Goal: Transaction & Acquisition: Subscribe to service/newsletter

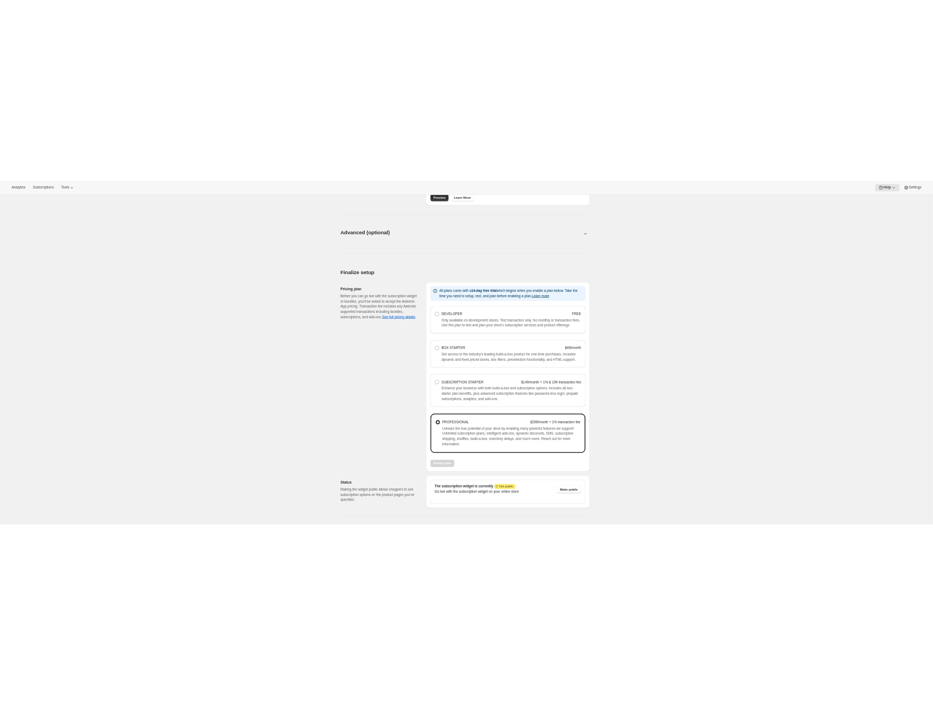
scroll to position [556, 0]
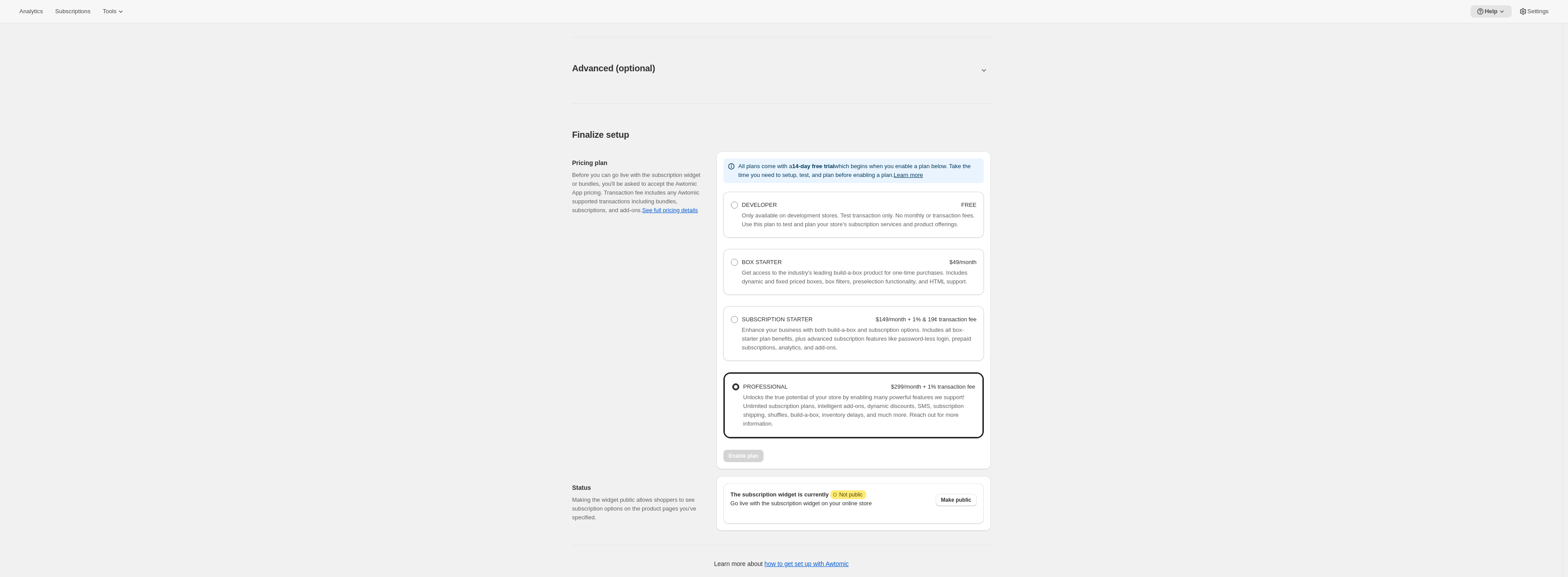
click at [845, 330] on span "Enhance your business with both build-a-box and subscription options. Includes …" at bounding box center [856, 339] width 229 height 25
click at [788, 314] on label "SUBSCRIPTION STARTER $149/month + 1% & 19¢ transaction fee" at bounding box center [853, 320] width 246 height 12
click at [731, 316] on Starter "SUBSCRIPTION STARTER $149/month + 1% & 19¢ transaction fee" at bounding box center [731, 316] width 1 height 1
radio Starter "true"
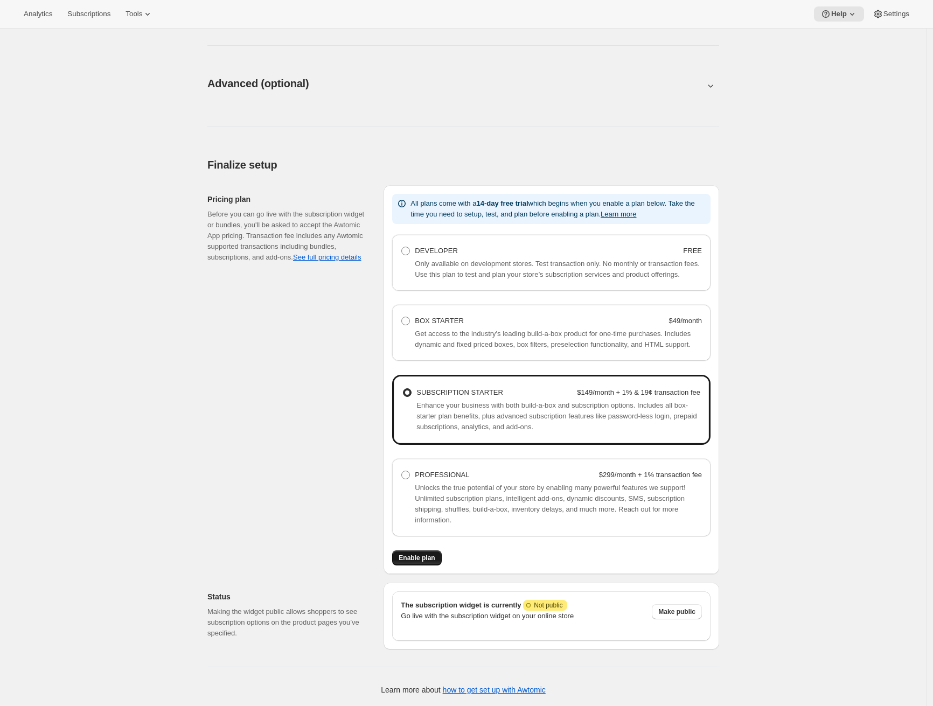
click at [428, 562] on span "Enable plan" at bounding box center [417, 558] width 36 height 9
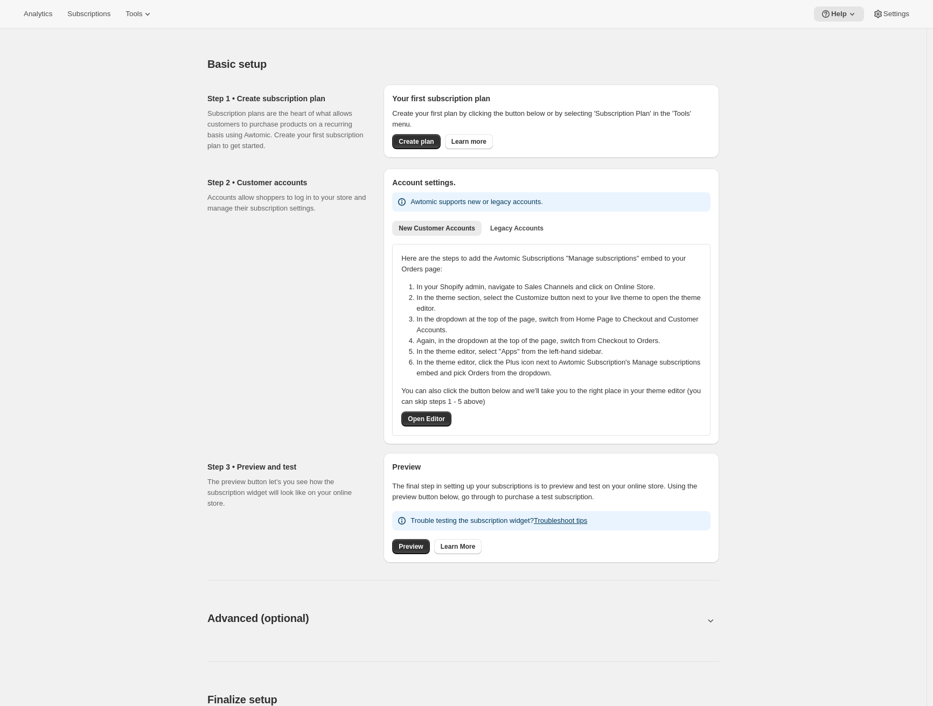
scroll to position [444, 0]
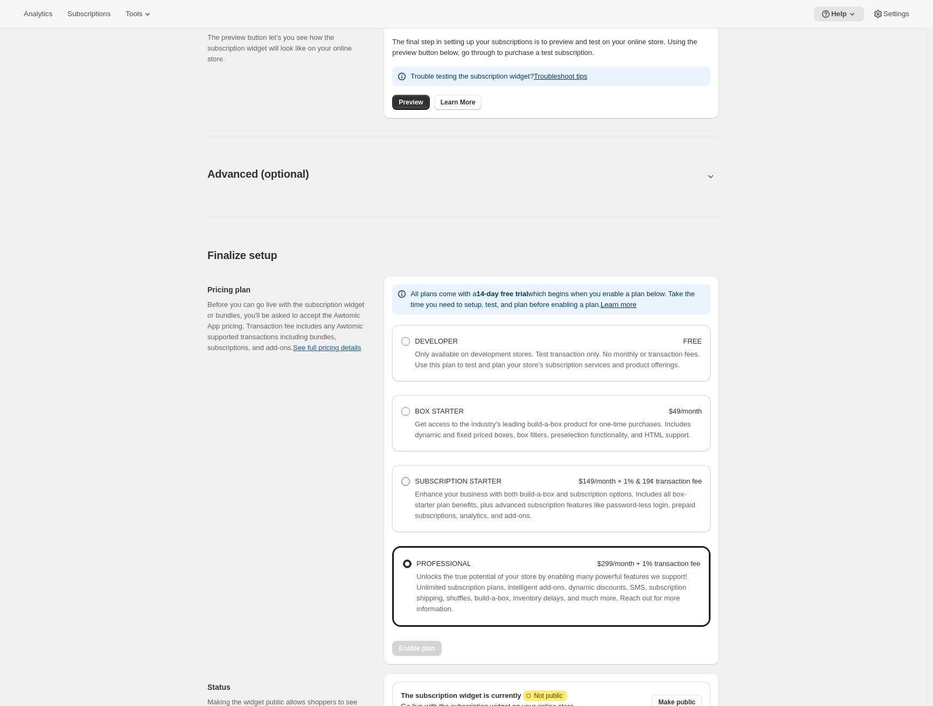
drag, startPoint x: 424, startPoint y: 516, endPoint x: 423, endPoint y: 506, distance: 10.4
click at [424, 515] on span "Enhance your business with both build-a-box and subscription options. Includes …" at bounding box center [555, 505] width 280 height 30
click at [410, 486] on span at bounding box center [405, 481] width 9 height 9
click at [402, 478] on Starter "SUBSCRIPTION STARTER $149/month + 1% & 19¢ transaction fee" at bounding box center [401, 477] width 1 height 1
radio Starter "true"
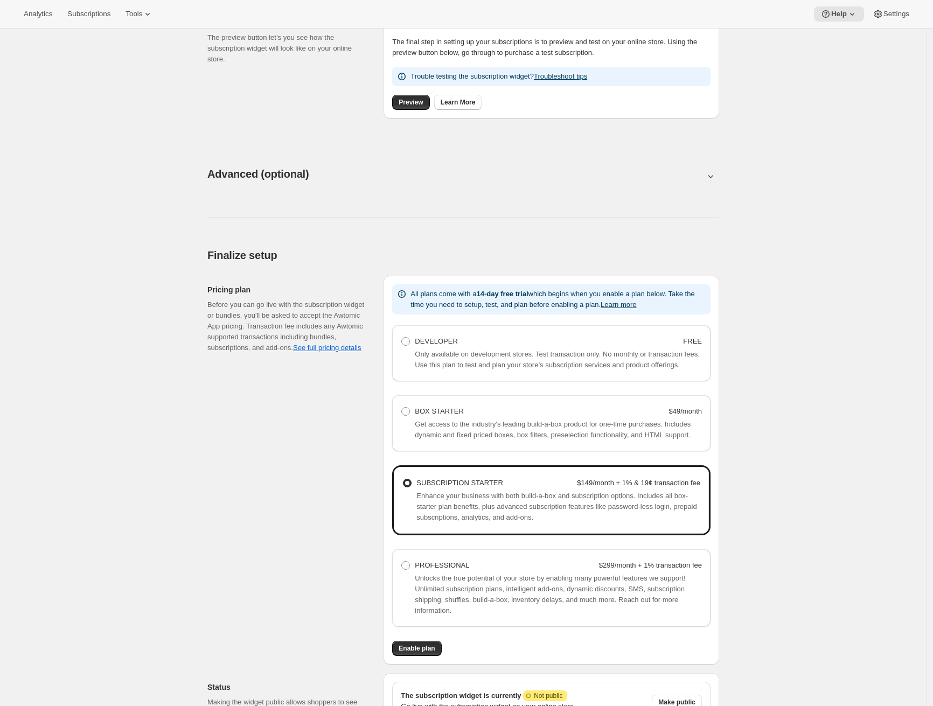
scroll to position [556, 0]
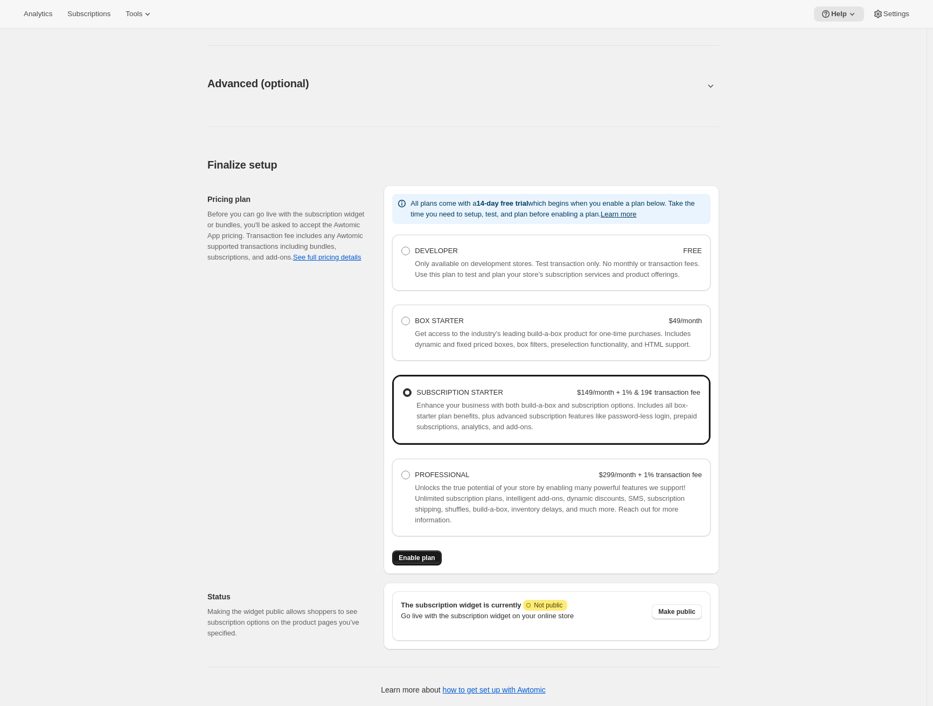
click at [429, 559] on span "Enable plan" at bounding box center [417, 558] width 36 height 9
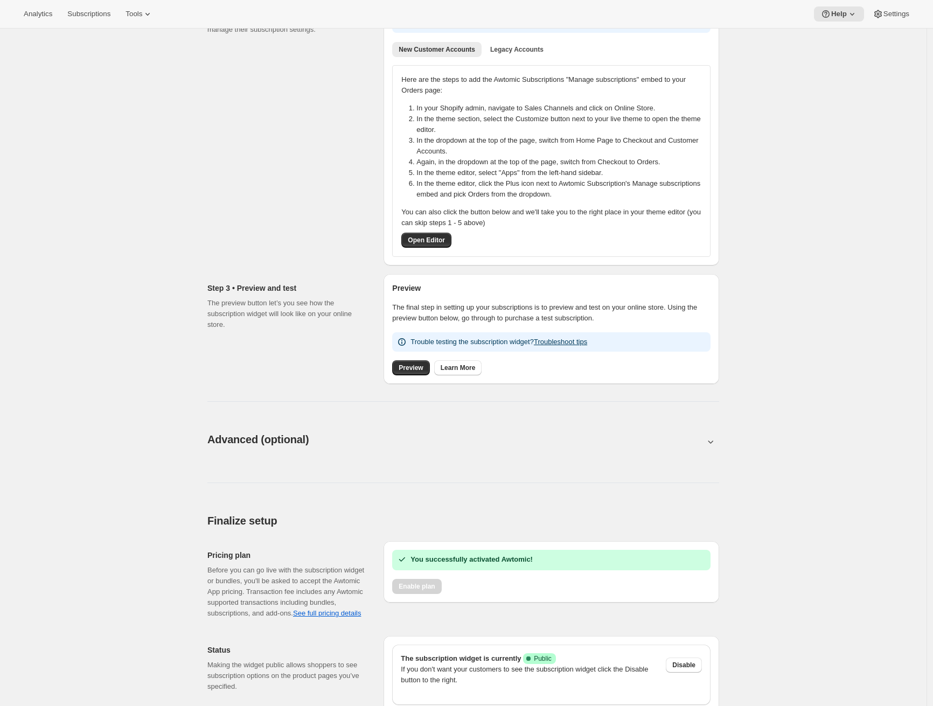
scroll to position [254, 0]
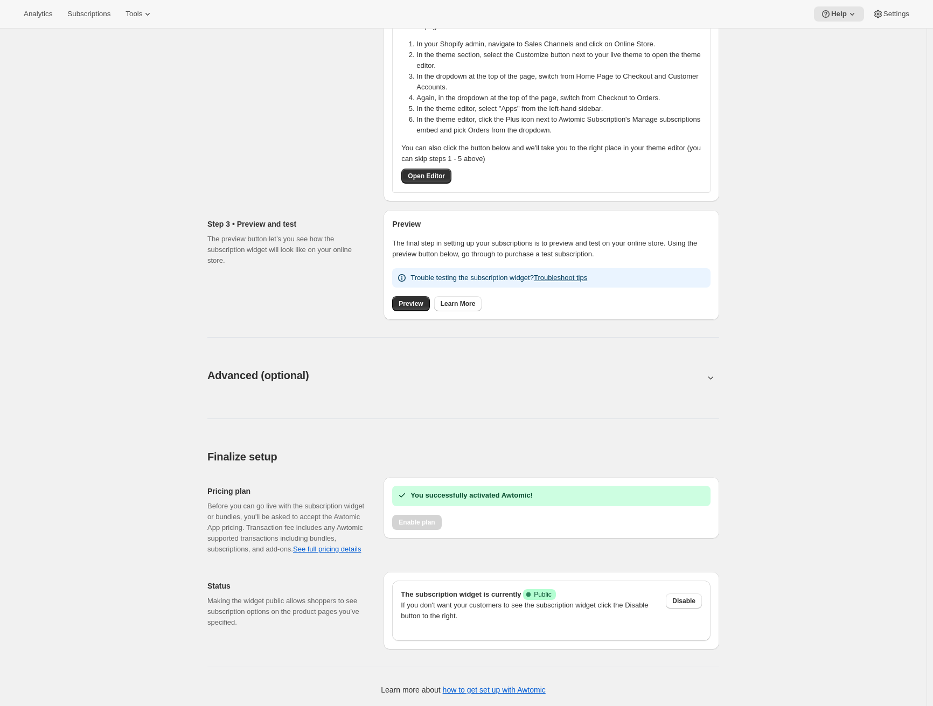
click at [432, 515] on div "Enable plan" at bounding box center [551, 522] width 318 height 15
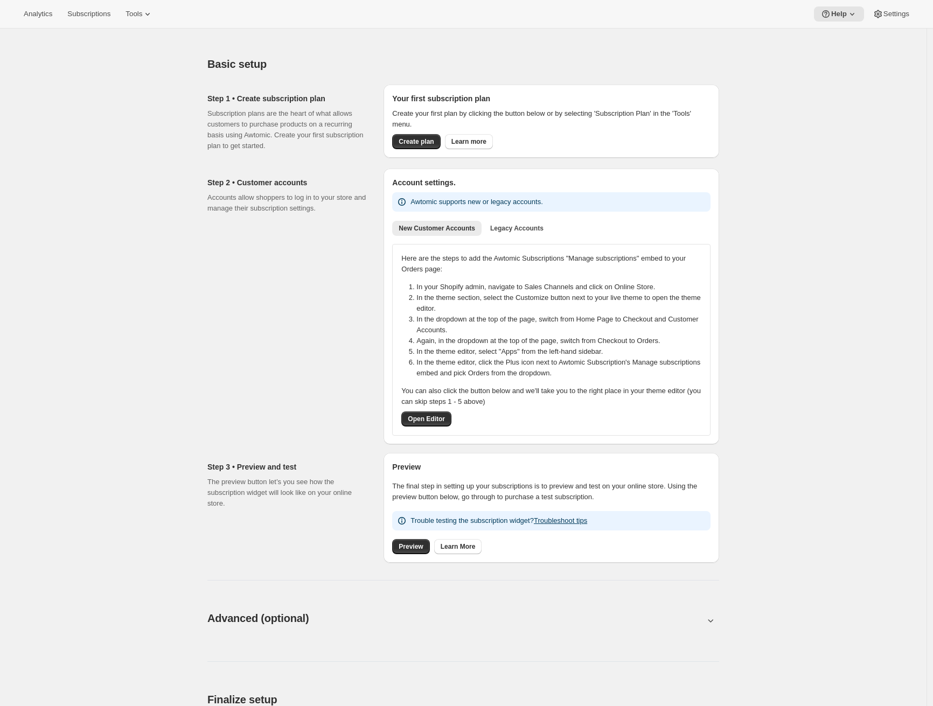
scroll to position [254, 0]
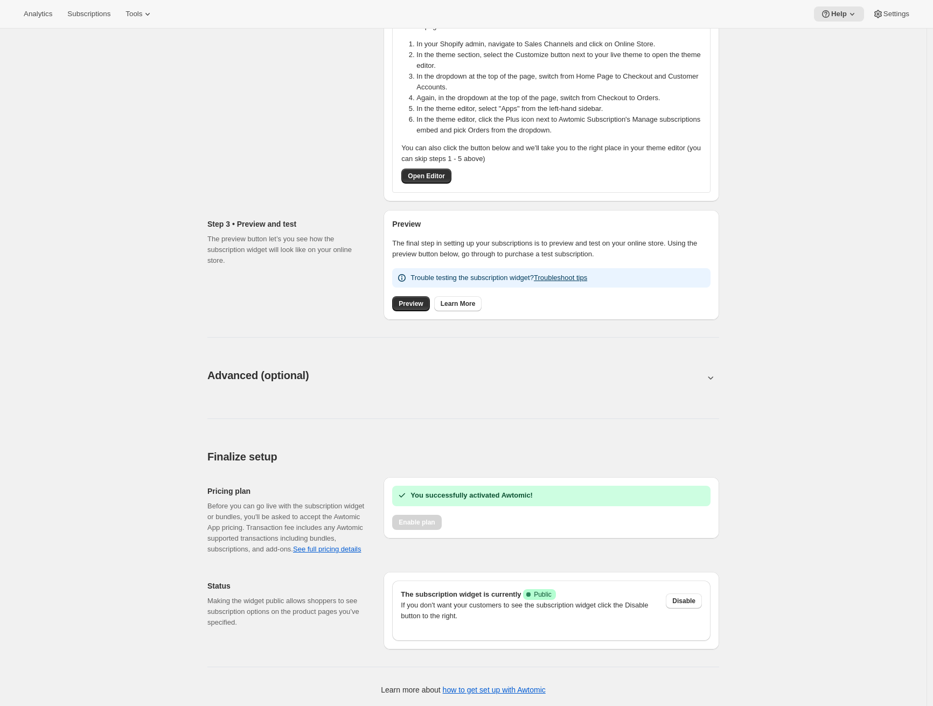
click at [437, 378] on div "Advanced (optional). This page is ready Advanced (optional)" at bounding box center [463, 375] width 512 height 41
click at [419, 372] on button at bounding box center [463, 378] width 512 height 12
type input "<div style="text-align: center"> <hr> <br/><h3>Having issues managing your subs…"
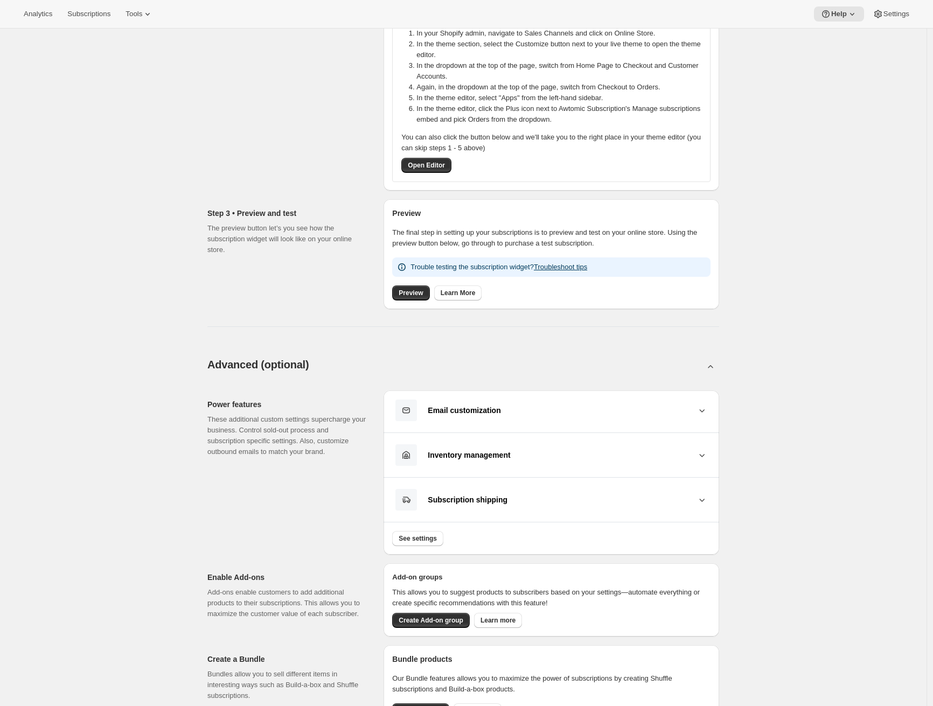
scroll to position [8, 0]
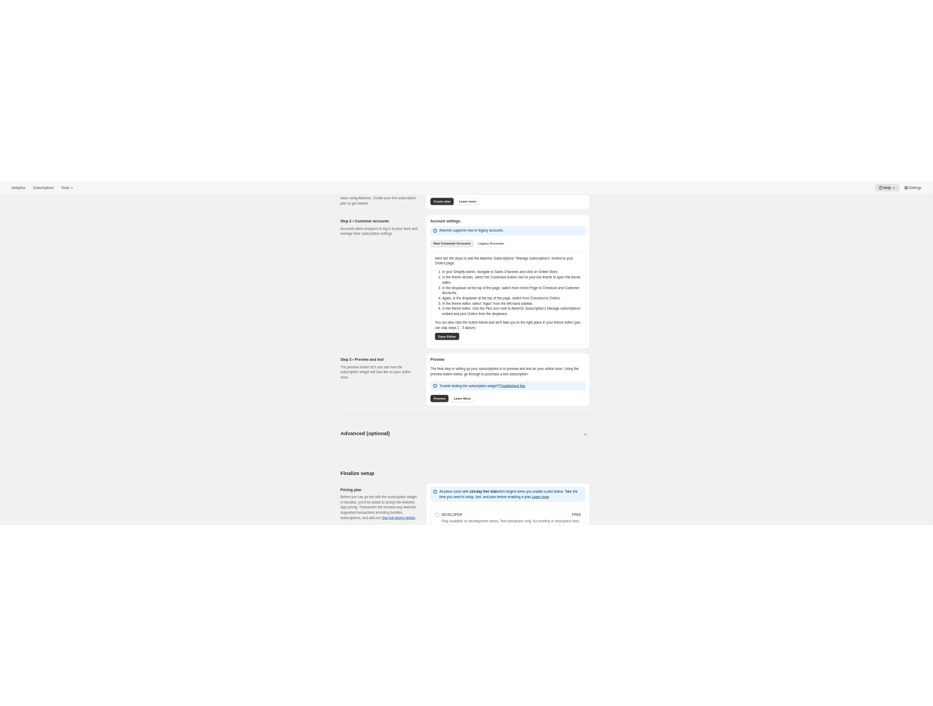
scroll to position [567, 0]
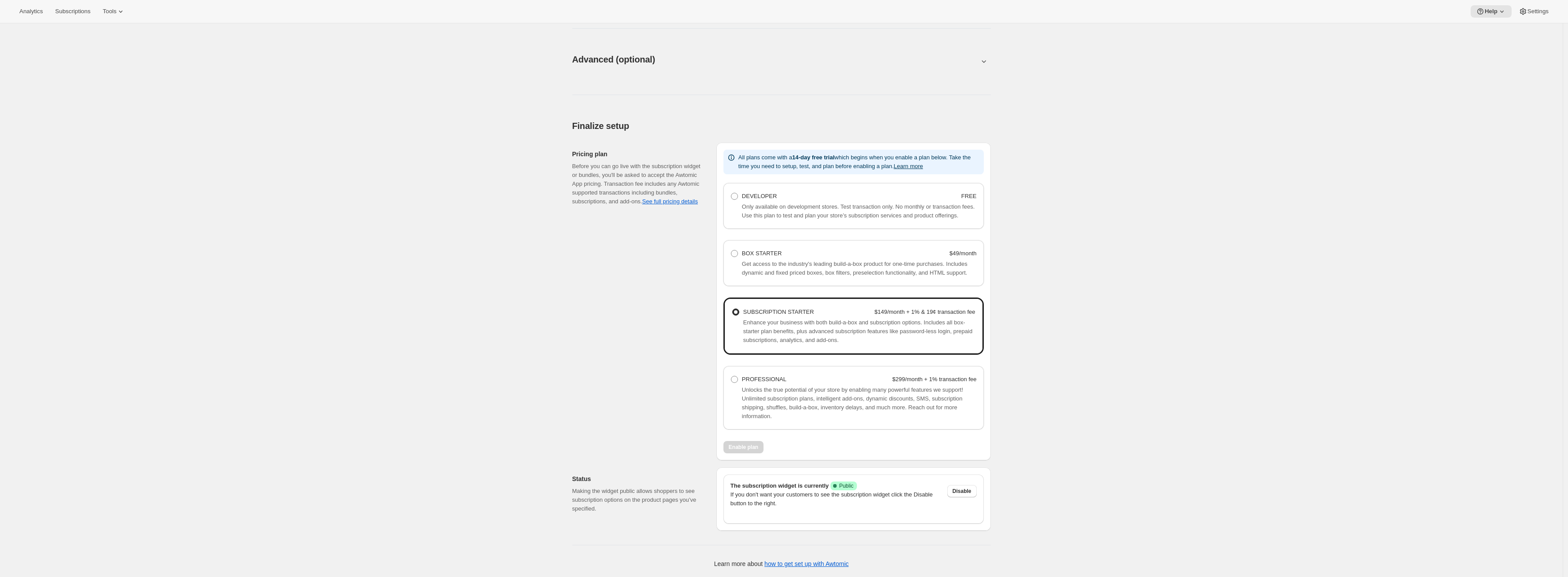
click at [1188, 370] on div "Basic setup. This page is ready Basic setup Step 1 • Create subscription plan S…" at bounding box center [781, 77] width 1563 height 1000
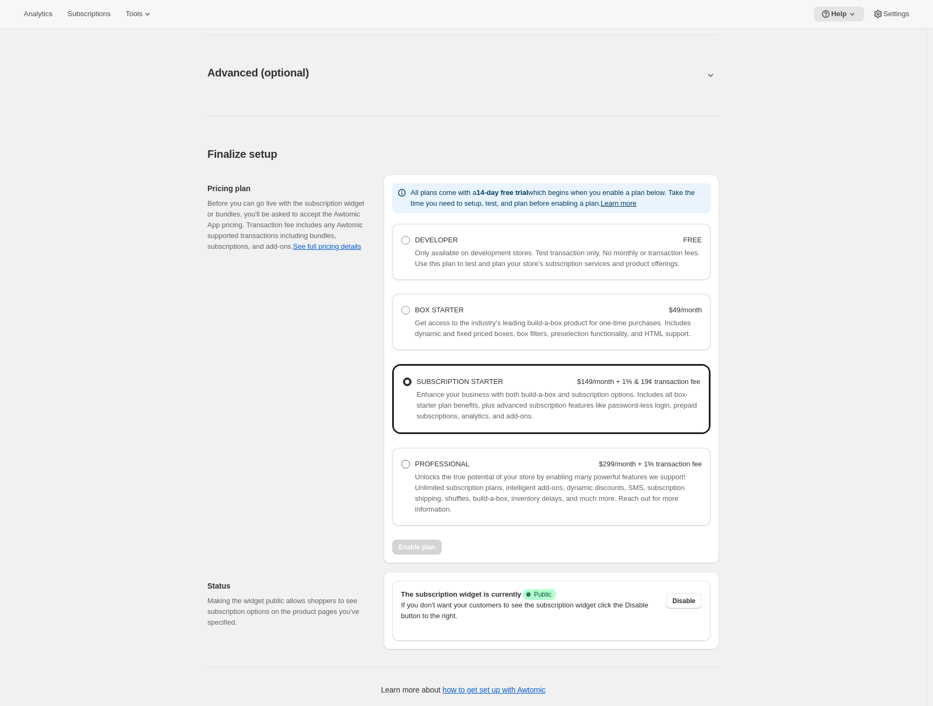
click at [421, 469] on div "PROFESSIONAL" at bounding box center [442, 464] width 54 height 11
click at [402, 461] on Professional "PROFESSIONAL $299/month + 1% transaction fee" at bounding box center [401, 460] width 1 height 1
radio Professional "true"
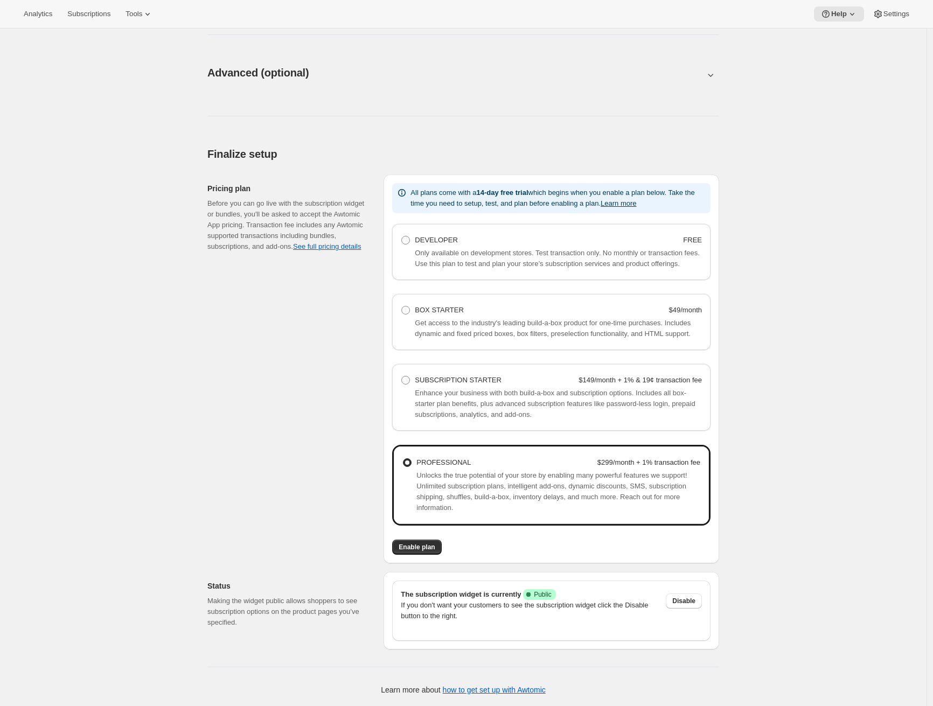
click at [461, 479] on span "Unlocks the true potential of your store by enabling many powerful features we …" at bounding box center [551, 491] width 270 height 40
click at [418, 547] on span "Enable plan" at bounding box center [417, 547] width 36 height 9
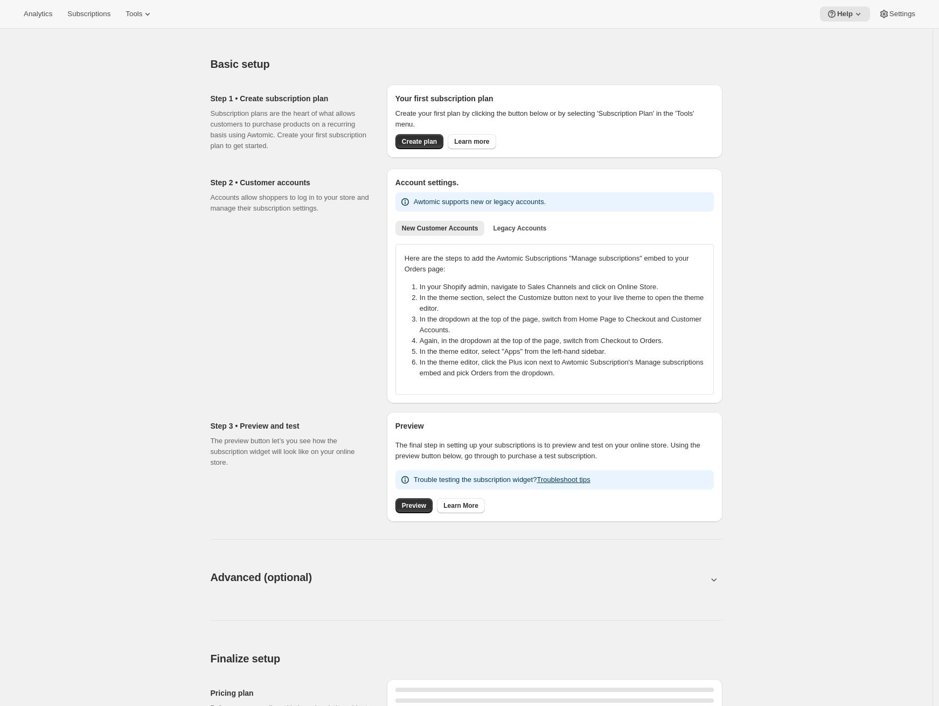
click at [831, 395] on div "Basic setup. This page is ready Basic setup Step 1 • Create subscription plan S…" at bounding box center [466, 462] width 932 height 867
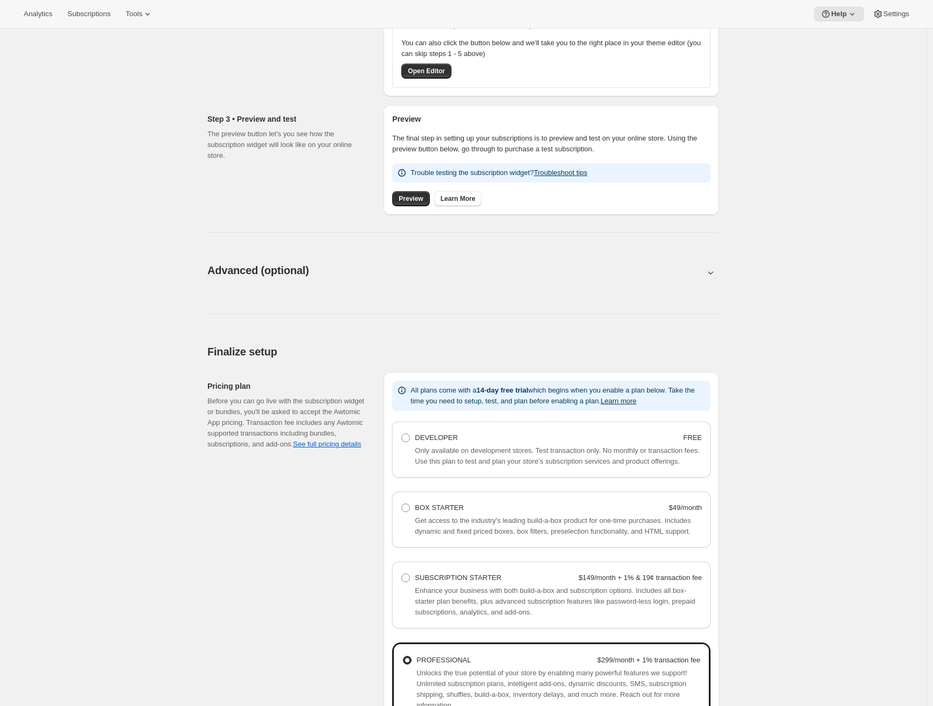
scroll to position [567, 0]
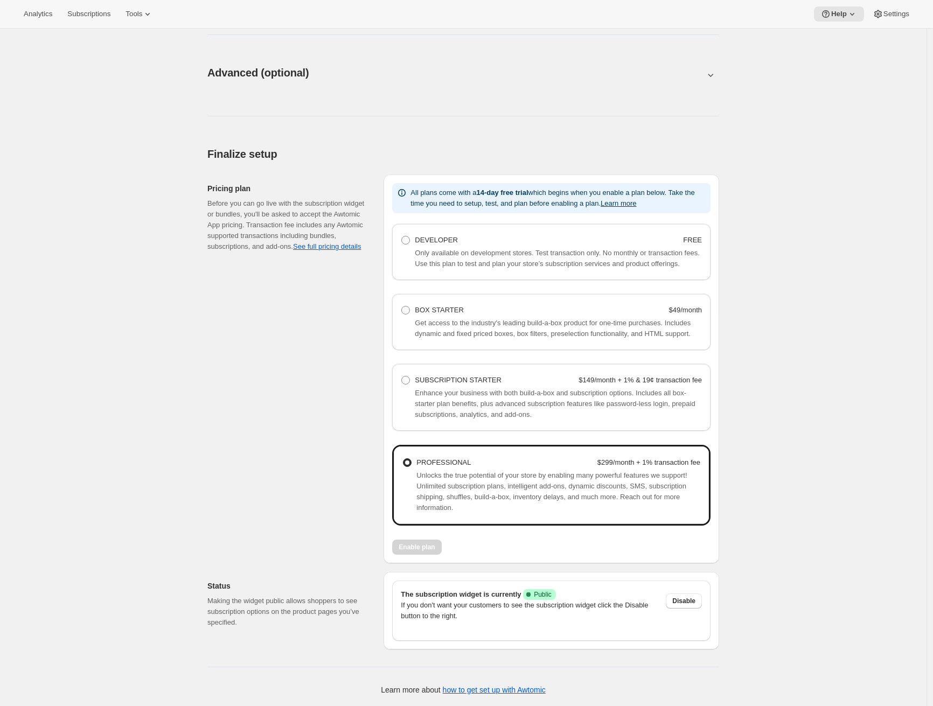
click at [447, 419] on StarterHelpText "Enhance your business with both build-a-box and subscription options. Includes …" at bounding box center [558, 404] width 287 height 32
